Goal: Communication & Community: Answer question/provide support

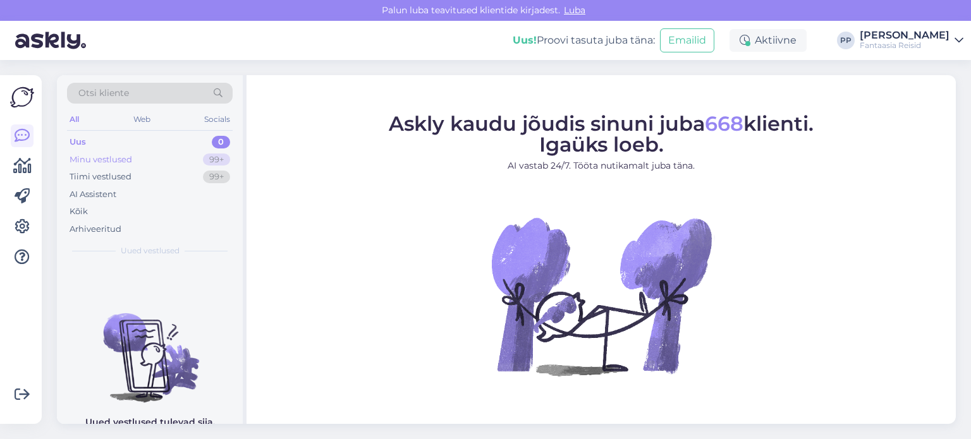
click at [148, 160] on div "Minu vestlused 99+" at bounding box center [150, 160] width 166 height 18
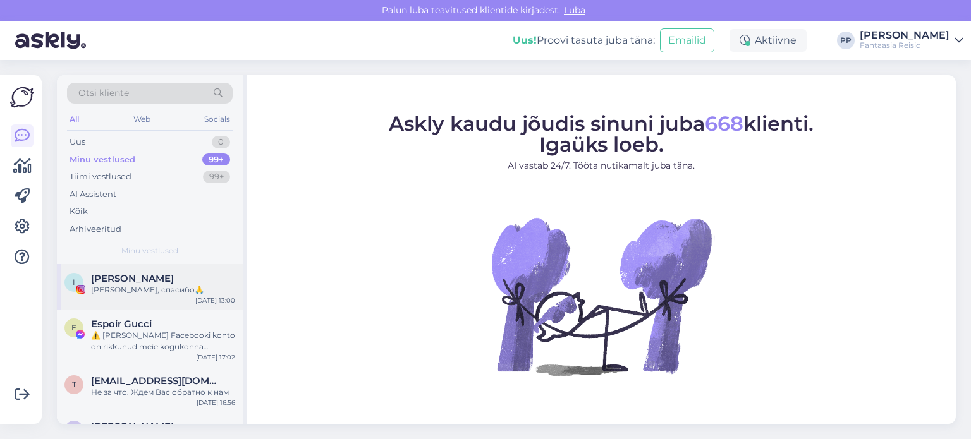
click at [179, 287] on div "[PERSON_NAME], спасибо🙏" at bounding box center [163, 289] width 144 height 11
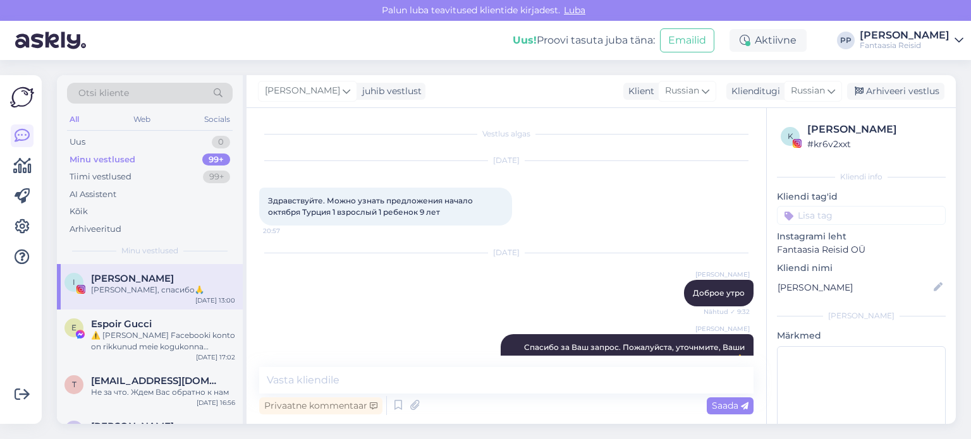
scroll to position [150, 0]
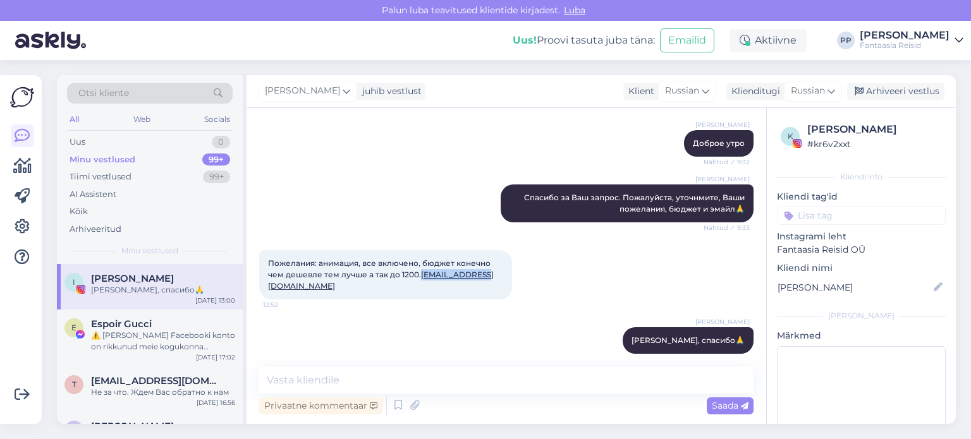
drag, startPoint x: 480, startPoint y: 275, endPoint x: 422, endPoint y: 272, distance: 57.6
click at [422, 272] on div "Пожелания: анимация, все включено, бюджет конечно чем дешевле тем лучше а так д…" at bounding box center [385, 274] width 253 height 49
copy link "[EMAIL_ADDRESS][DOMAIN_NAME]"
click at [456, 386] on textarea at bounding box center [506, 380] width 494 height 27
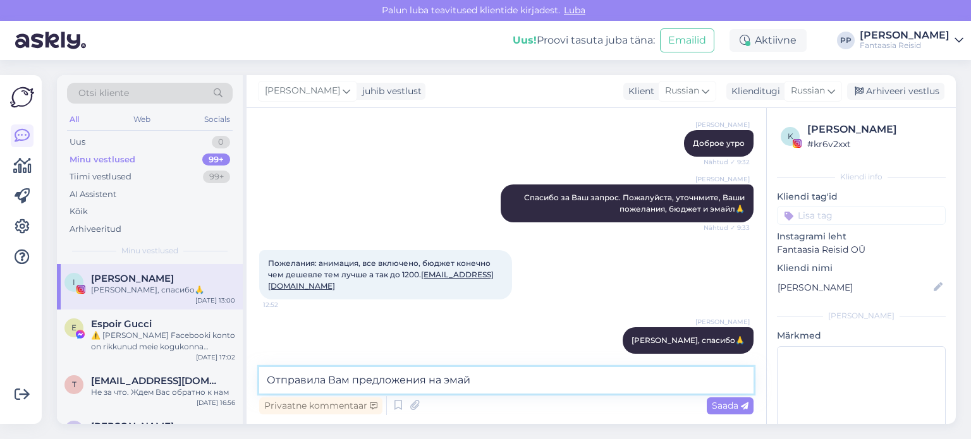
type textarea "Отправила Вам предложения на эмайл"
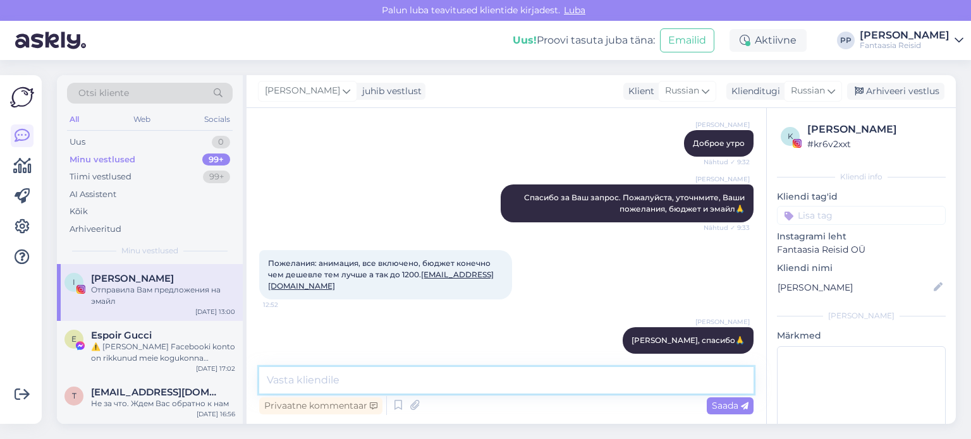
scroll to position [205, 0]
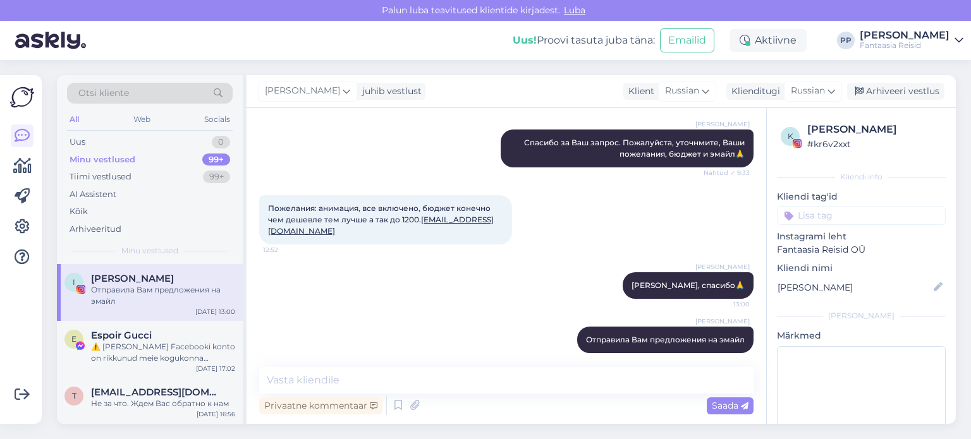
click at [433, 313] on div "[PERSON_NAME] Отправила Вам предложения на эмайл 15:12" at bounding box center [506, 340] width 494 height 54
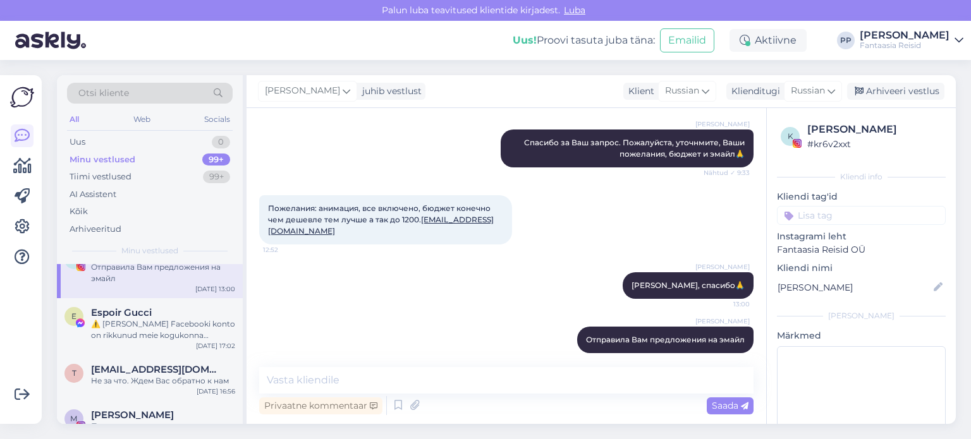
scroll to position [0, 0]
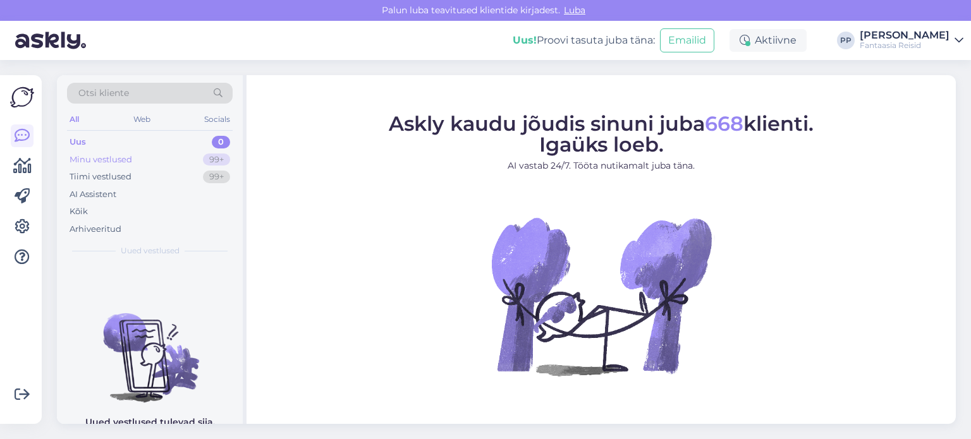
click at [116, 154] on div "Minu vestlused" at bounding box center [101, 160] width 63 height 13
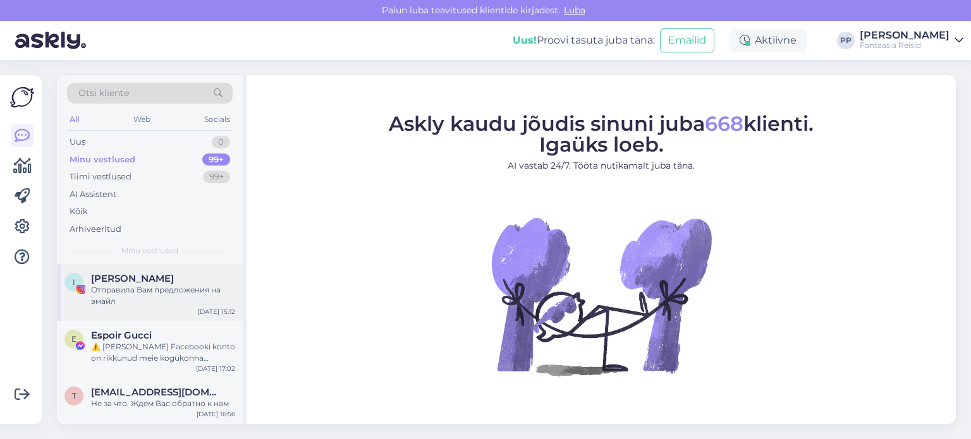
click at [131, 288] on div "Отправила Вам предложения на эмайл" at bounding box center [163, 295] width 144 height 23
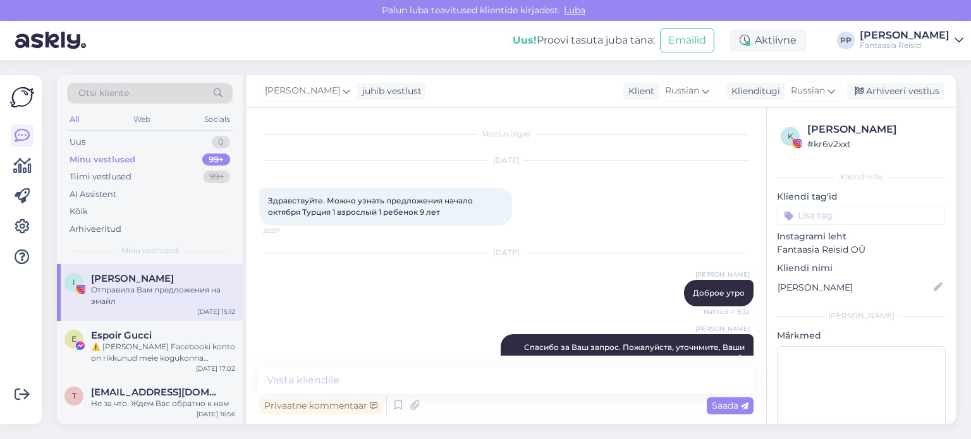
scroll to position [205, 0]
